Goal: Task Accomplishment & Management: Manage account settings

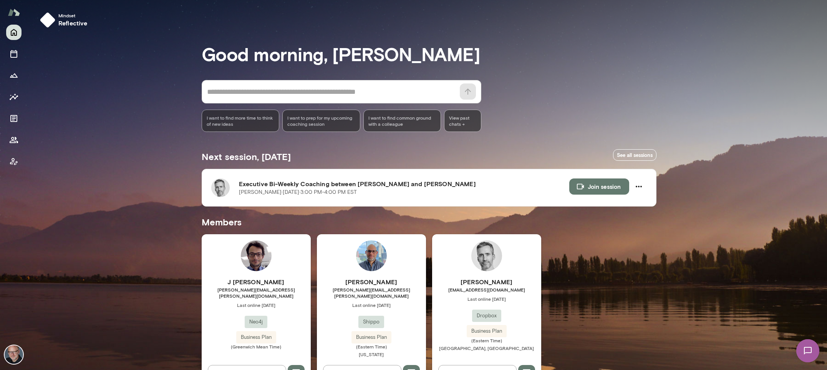
click at [295, 291] on span "[PERSON_NAME][EMAIL_ADDRESS][PERSON_NAME][DOMAIN_NAME]" at bounding box center [256, 292] width 109 height 12
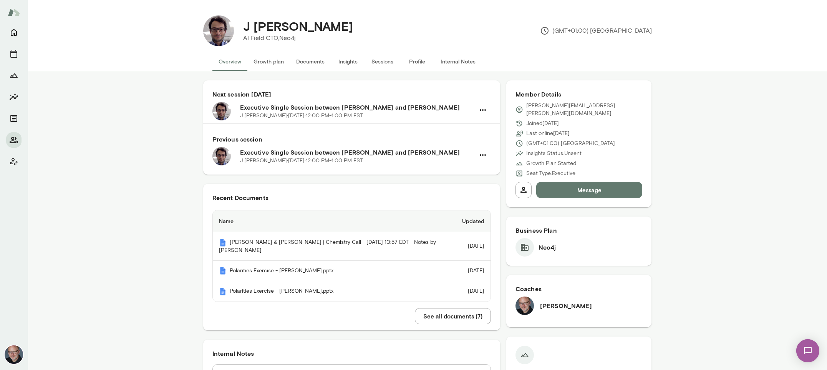
click at [387, 59] on button "Sessions" at bounding box center [382, 61] width 35 height 18
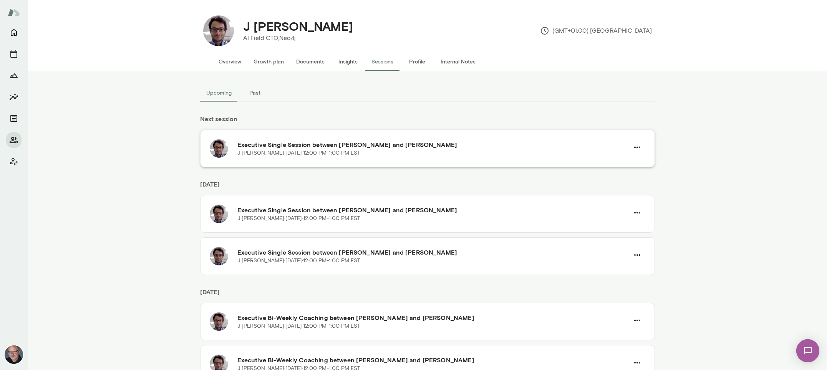
click at [355, 155] on div "[PERSON_NAME][DATE] · 12:00 PM-1:00 PM EST" at bounding box center [433, 153] width 392 height 8
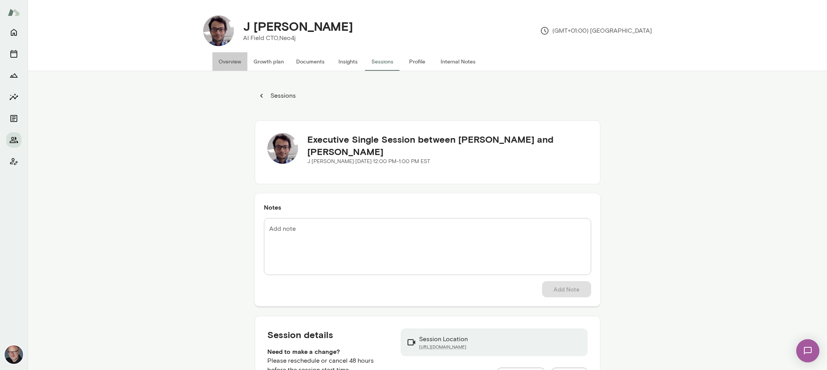
click at [231, 63] on button "Overview" at bounding box center [229, 61] width 35 height 18
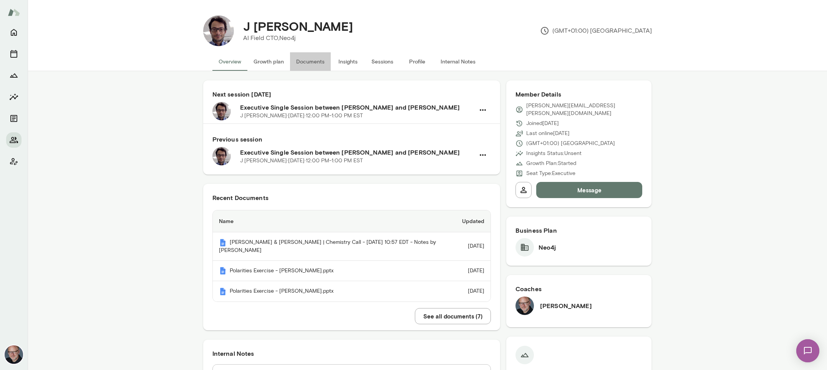
click at [322, 60] on button "Documents" at bounding box center [310, 61] width 41 height 18
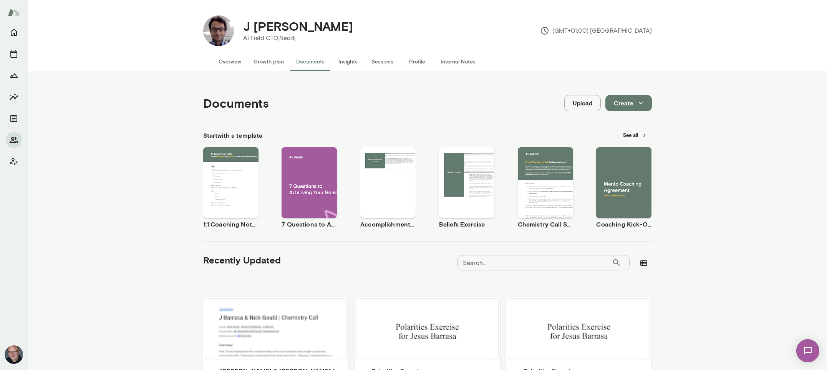
click at [374, 62] on button "Sessions" at bounding box center [382, 61] width 35 height 18
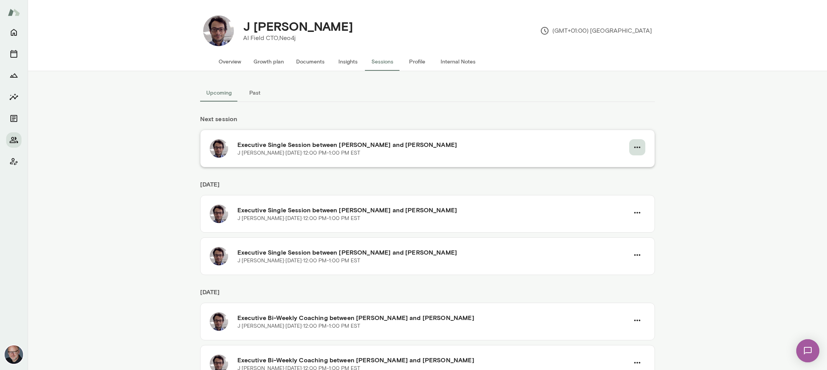
click at [641, 147] on icon "button" at bounding box center [637, 147] width 9 height 9
click at [614, 183] on span "Cancel" at bounding box center [623, 178] width 33 height 9
